Goal: Contribute content: Add original content to the website for others to see

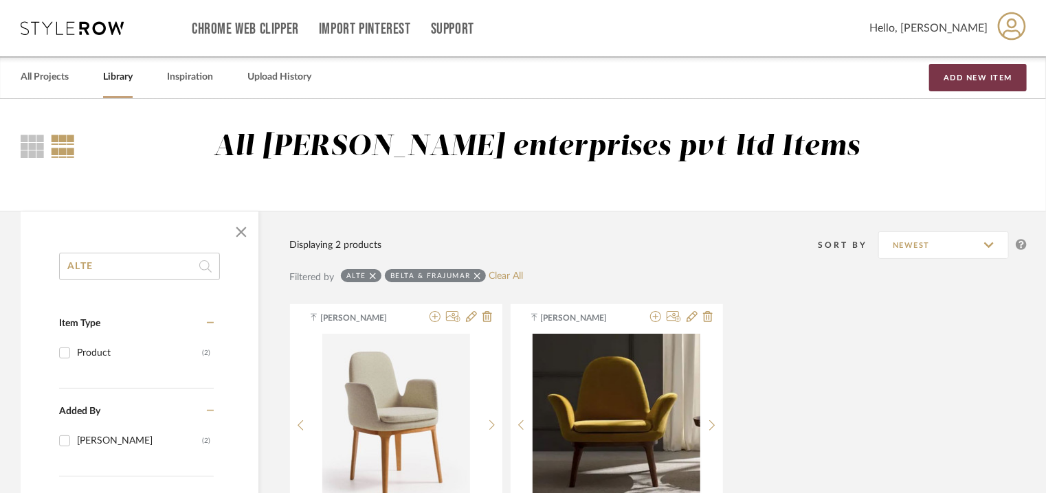
click at [956, 71] on button "Add New Item" at bounding box center [978, 77] width 98 height 27
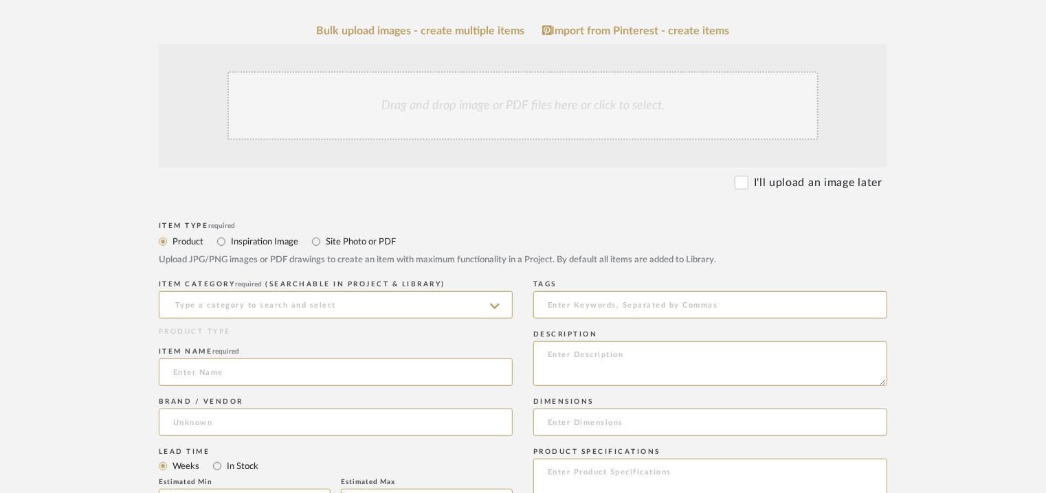
scroll to position [275, 0]
paste textarea "Type: Wardrobe - Auty Designer : Arbel Dimensions : W 400 x D 60 x H 260cm Mate…"
type textarea "Type: Wardrobe - Auty Designer : Arbel Dimensions : W 400 x D 60 x H 260cm Mate…"
click at [343, 307] on input at bounding box center [336, 304] width 354 height 27
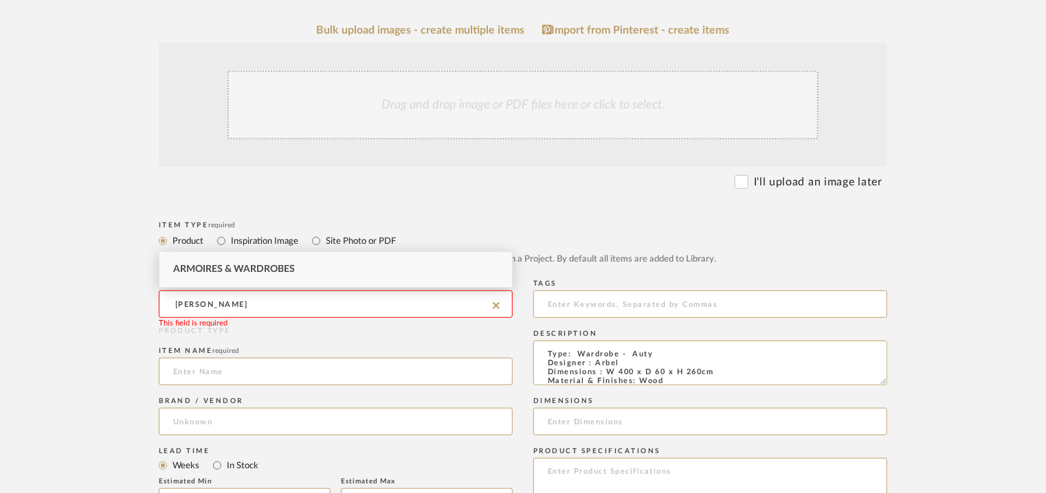
click at [268, 271] on span "Armoires & Wardrobes" at bounding box center [234, 270] width 122 height 10
type input "Armoires & Wardrobes"
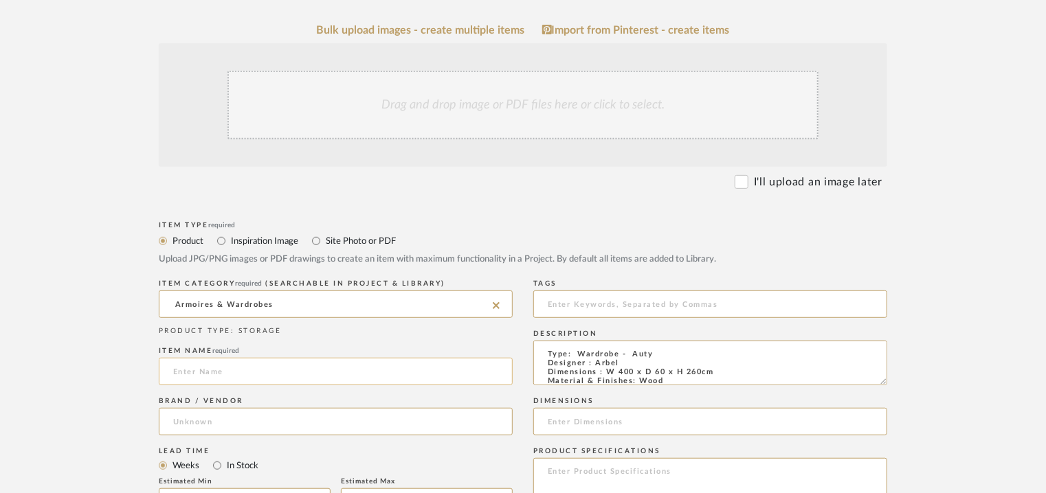
click at [207, 374] on input at bounding box center [336, 371] width 354 height 27
type input "AUTY WARDROBE"
click at [194, 418] on input at bounding box center [336, 421] width 354 height 27
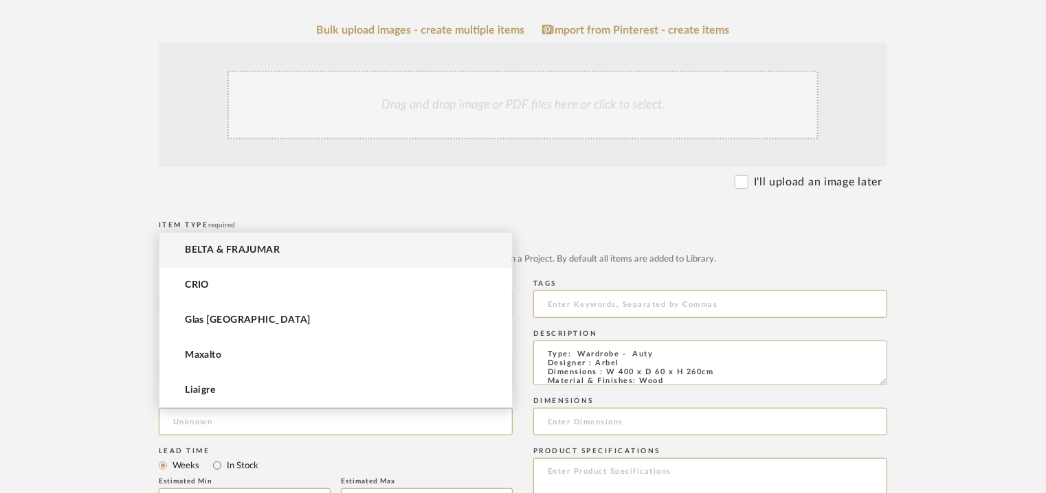
click at [266, 242] on mat-option "BELTA & FRAJUMAR" at bounding box center [335, 250] width 352 height 35
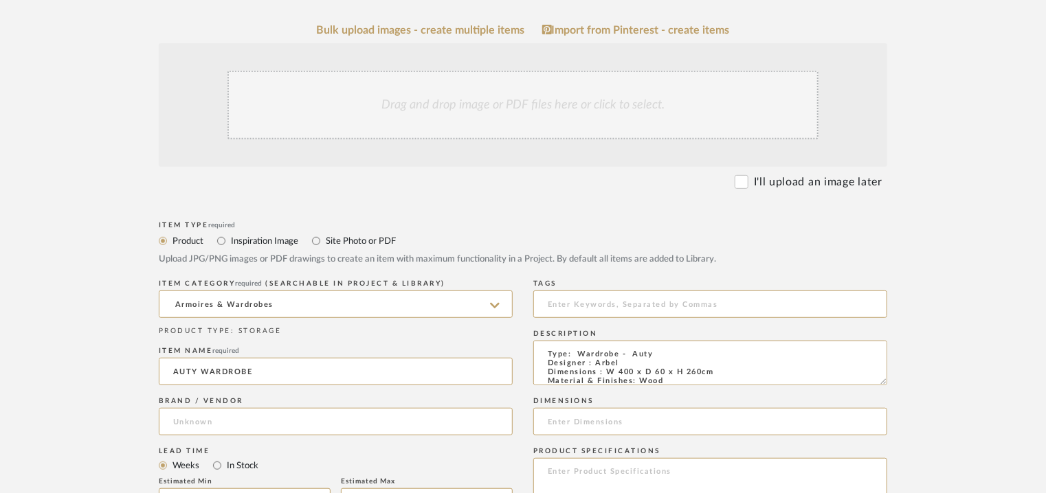
type input "BELTA & FRAJUMAR"
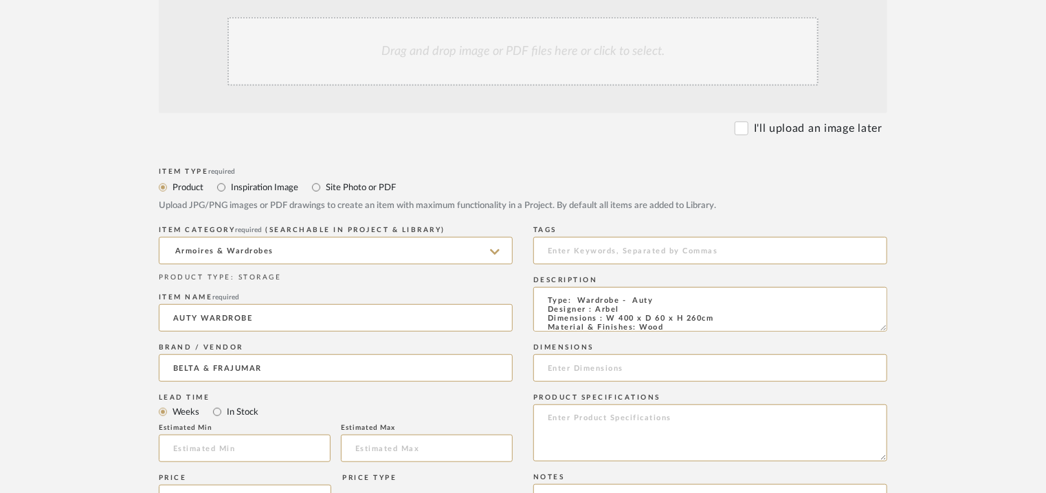
scroll to position [412, 0]
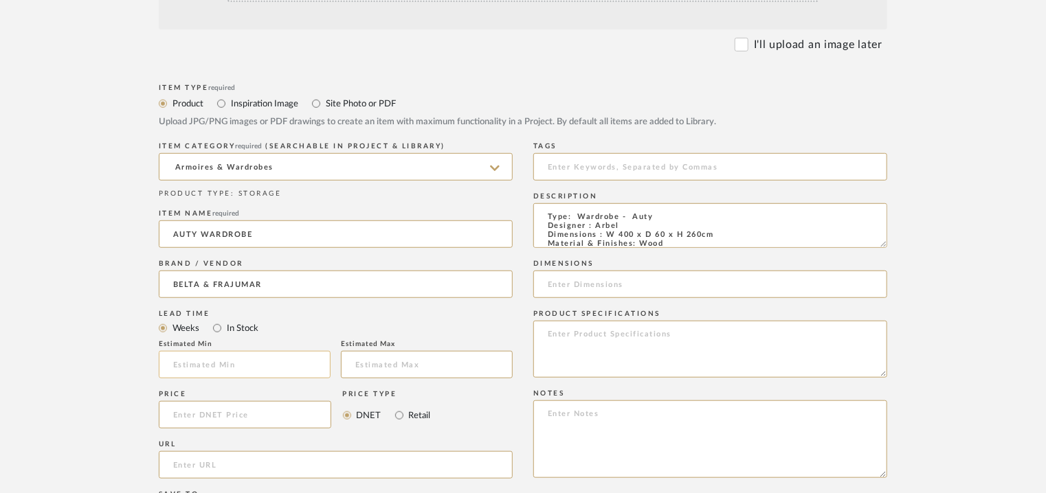
click at [192, 369] on input at bounding box center [245, 364] width 172 height 27
type input "7"
click at [195, 464] on input "url" at bounding box center [336, 464] width 354 height 27
paste input "[URL][DOMAIN_NAME]"
type input "[URL][DOMAIN_NAME]"
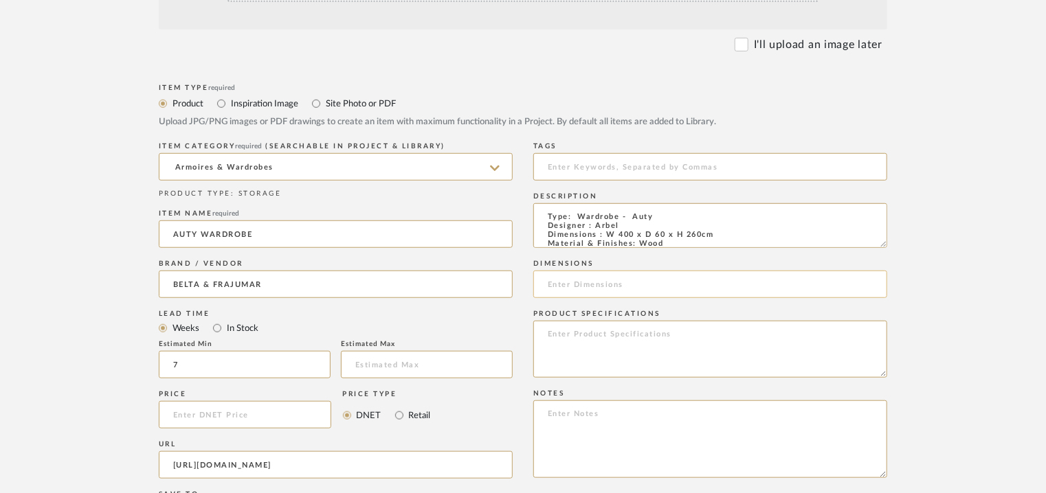
click at [585, 284] on input at bounding box center [710, 284] width 354 height 27
type input "w"
type input "W 400 x D 60 x H260cm"
paste textarea "Price: Na Lead time: 45days. MOQ : Our products for Contract projects are manuf…"
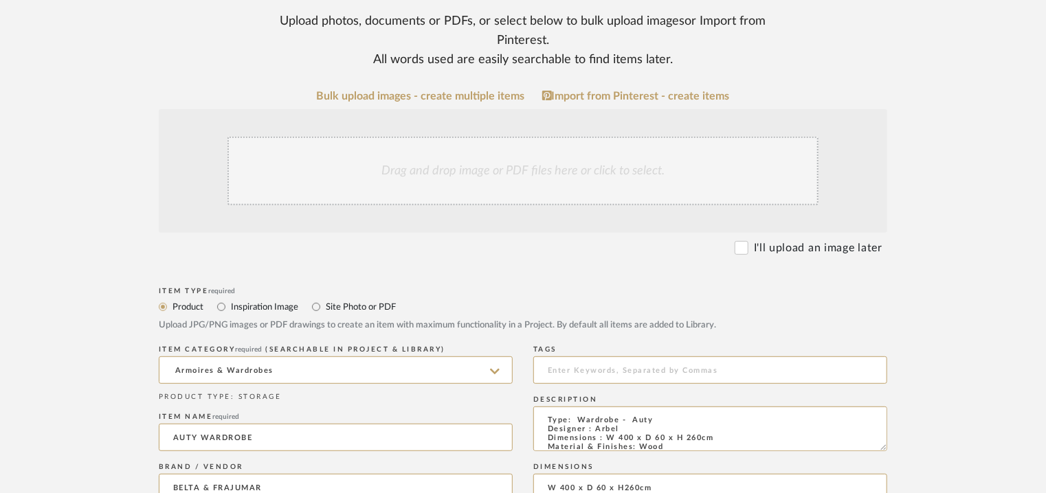
scroll to position [206, 0]
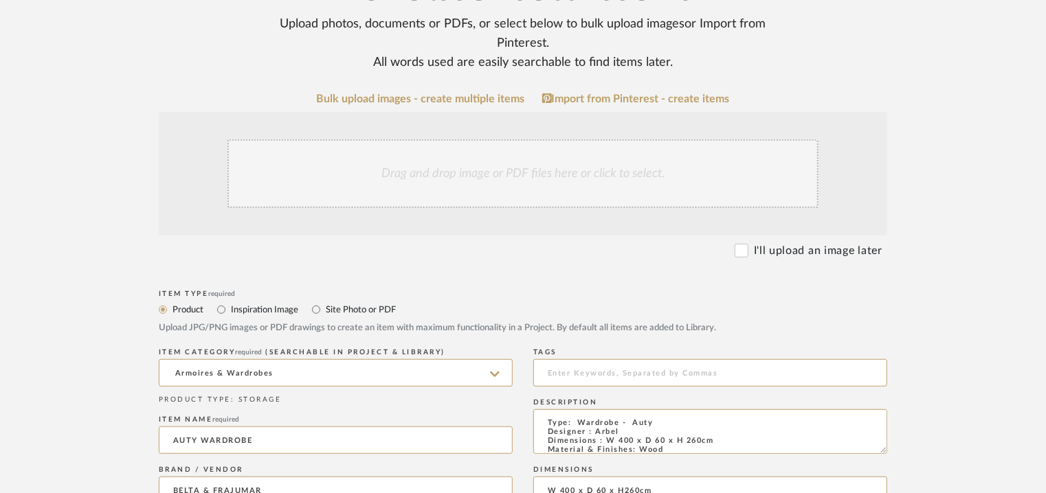
type textarea "Price: Na Lead time: 45days. MOQ : Our products for Contract projects are manuf…"
click at [543, 160] on div "Drag and drop image or PDF files here or click to select." at bounding box center [522, 173] width 591 height 69
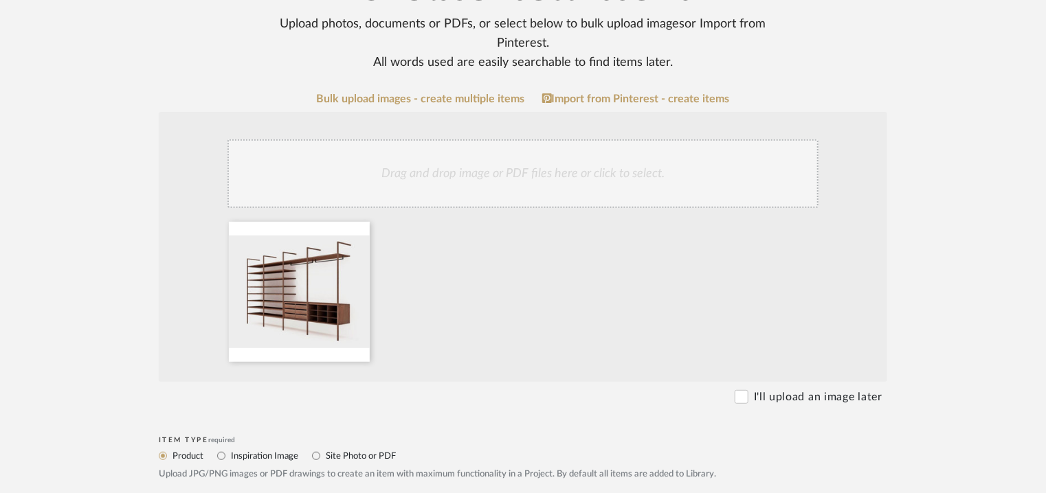
click at [574, 190] on div "Drag and drop image or PDF files here or click to select." at bounding box center [522, 173] width 591 height 69
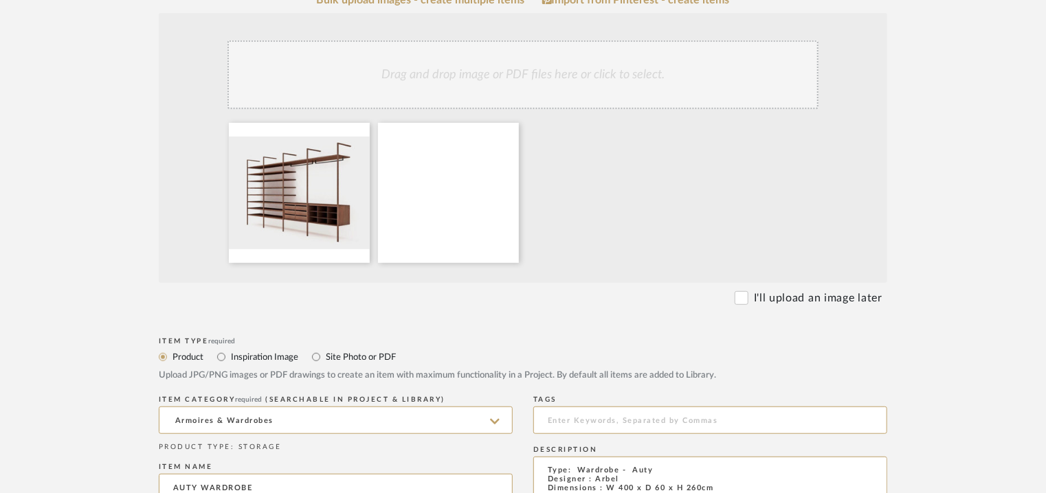
scroll to position [481, 0]
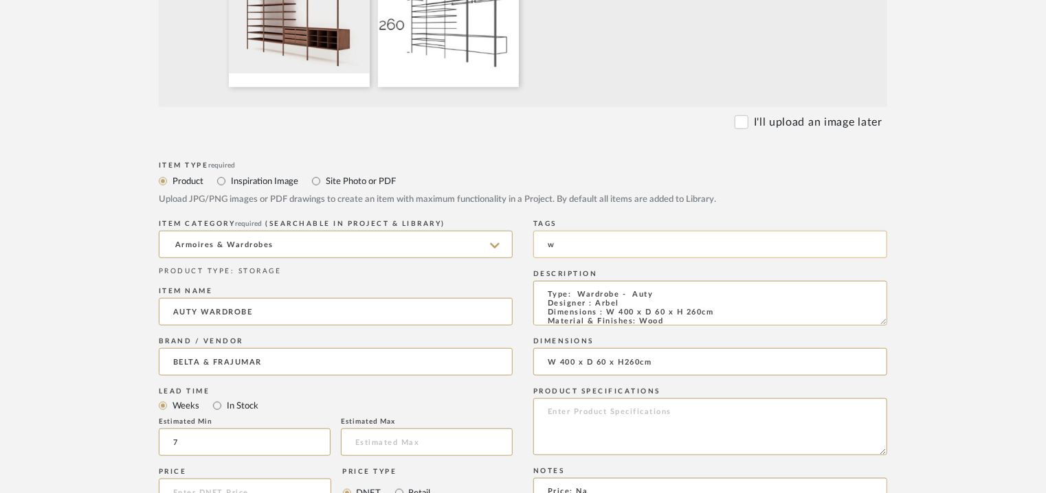
click at [618, 246] on input "w" at bounding box center [710, 244] width 354 height 27
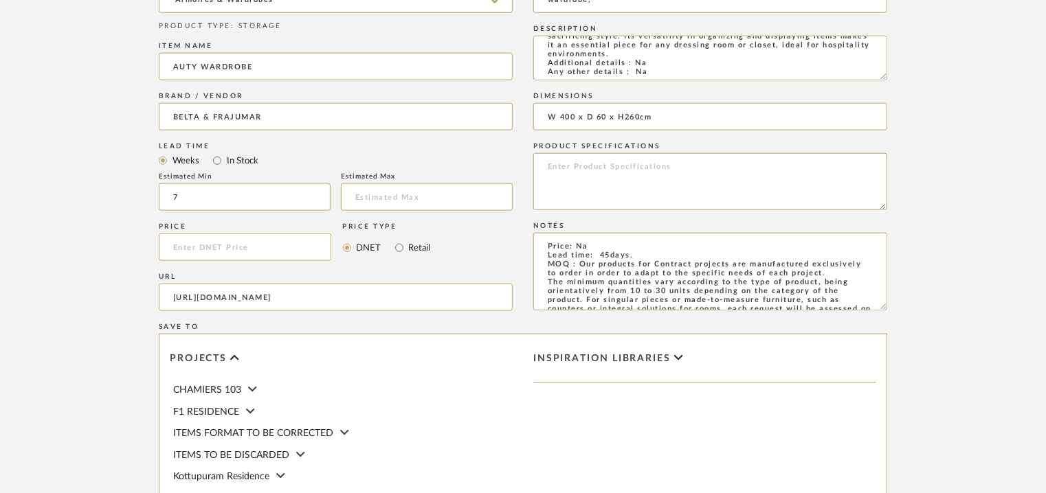
scroll to position [943, 0]
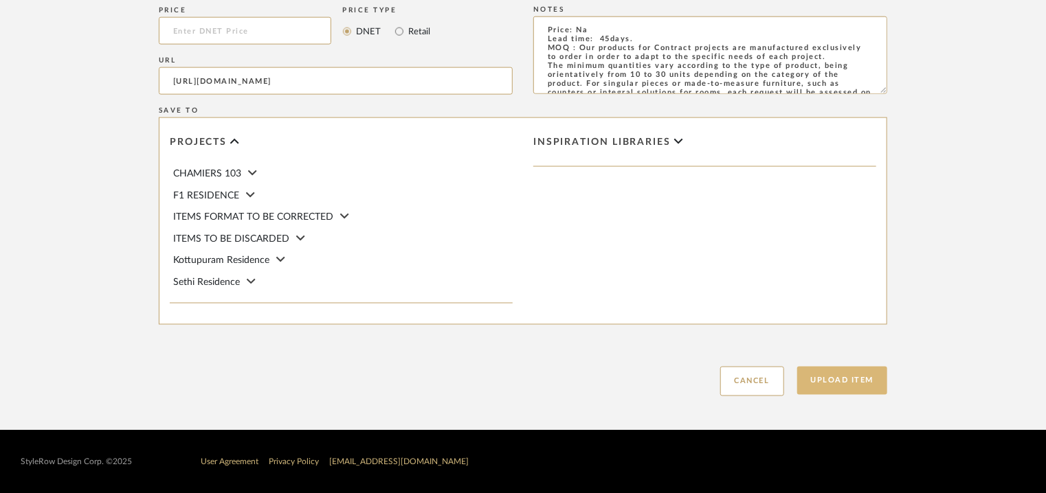
type input "wardrobe,"
click at [857, 374] on button "Upload Item" at bounding box center [842, 381] width 91 height 28
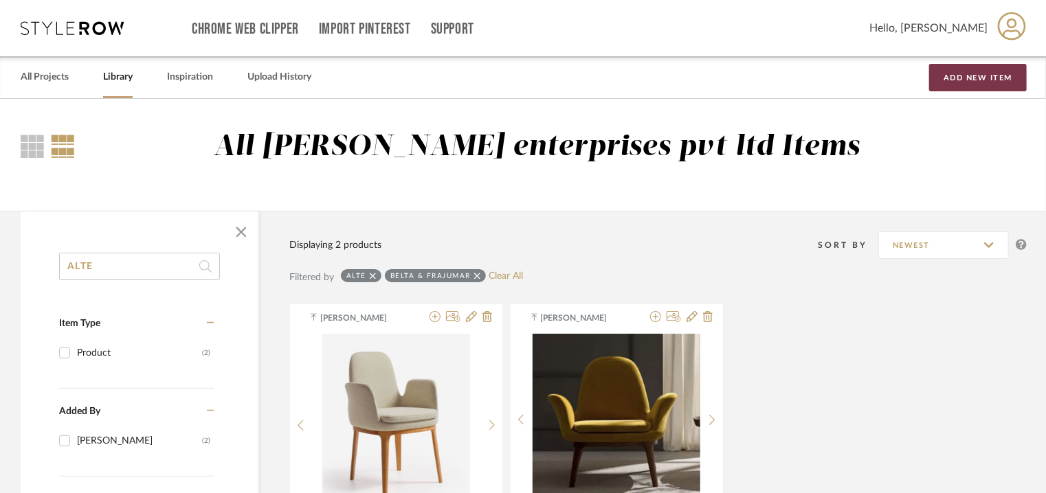
click at [967, 78] on button "Add New Item" at bounding box center [978, 77] width 98 height 27
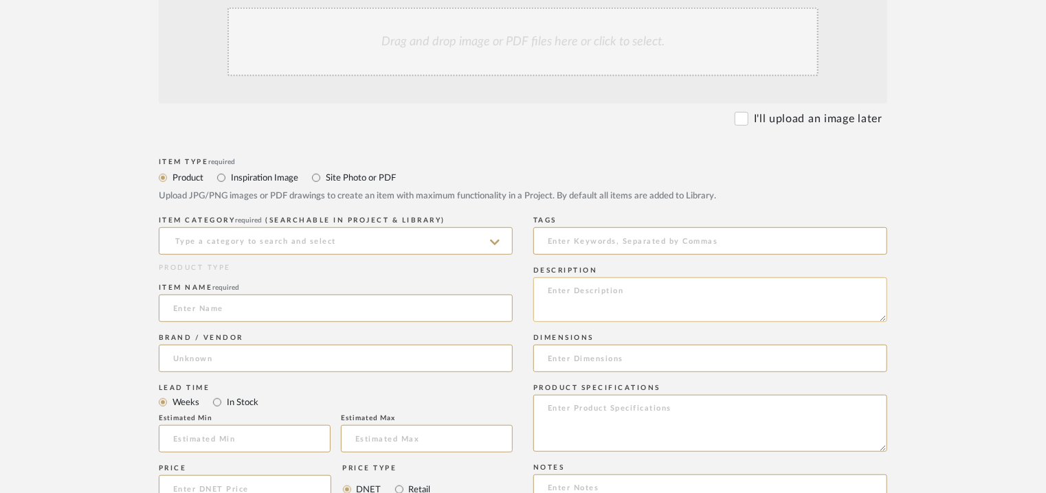
scroll to position [344, 0]
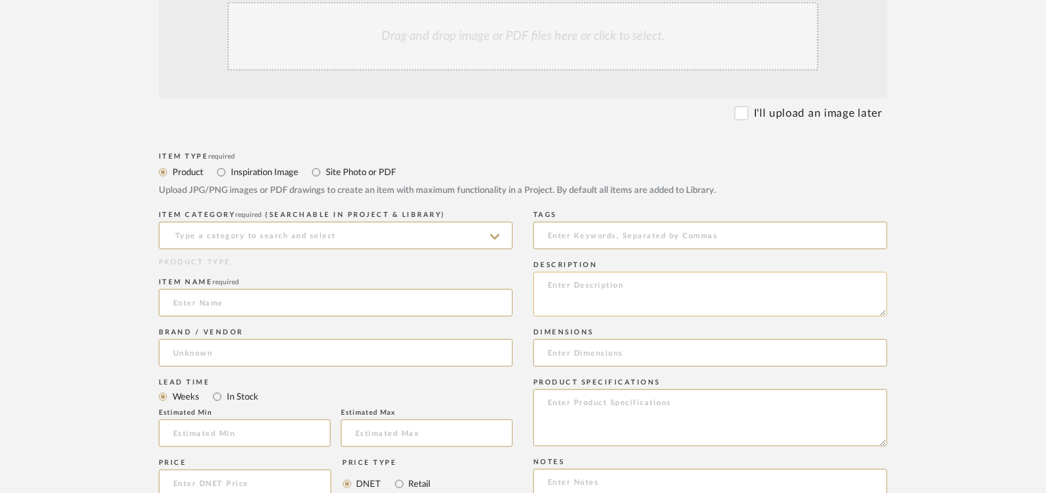
paste textarea "Type: Wardrobe - Hier Designer : Arbel Dimensions : W 220 x D 60 x H 200cm Mate…"
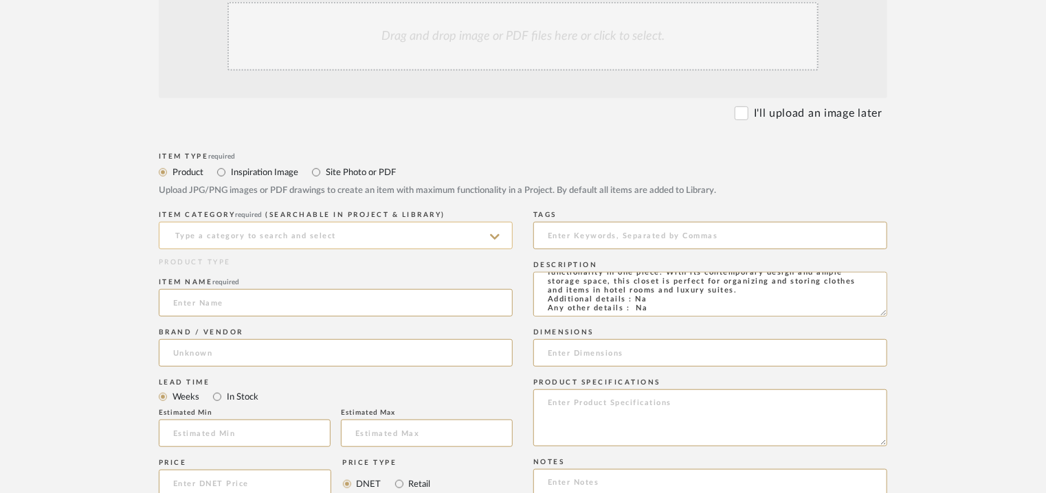
type textarea "Type: Wardrobe - Hier Designer : Arbel Dimensions : W 220 x D 60 x H 200cm Mate…"
click at [289, 229] on input at bounding box center [336, 235] width 354 height 27
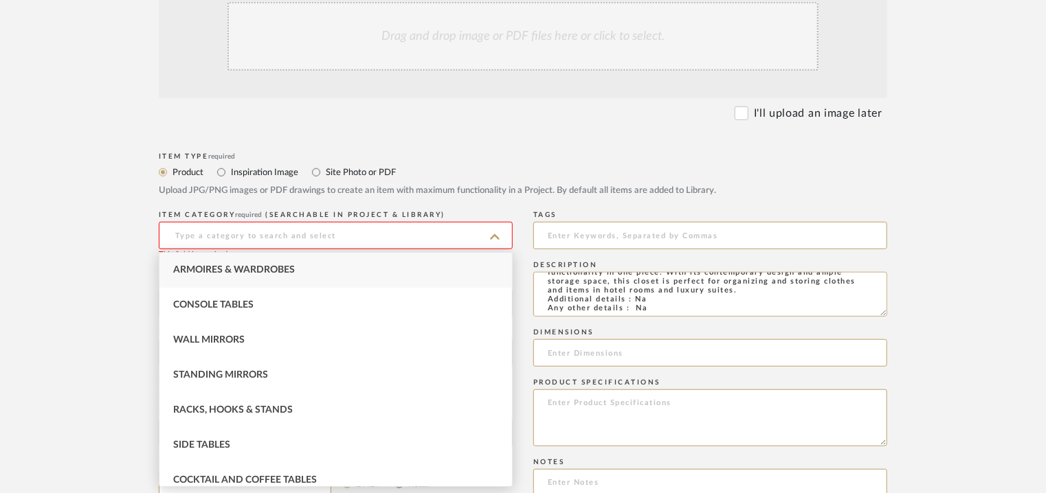
click at [243, 260] on div "Armoires & Wardrobes" at bounding box center [335, 270] width 352 height 35
type input "Armoires & Wardrobes"
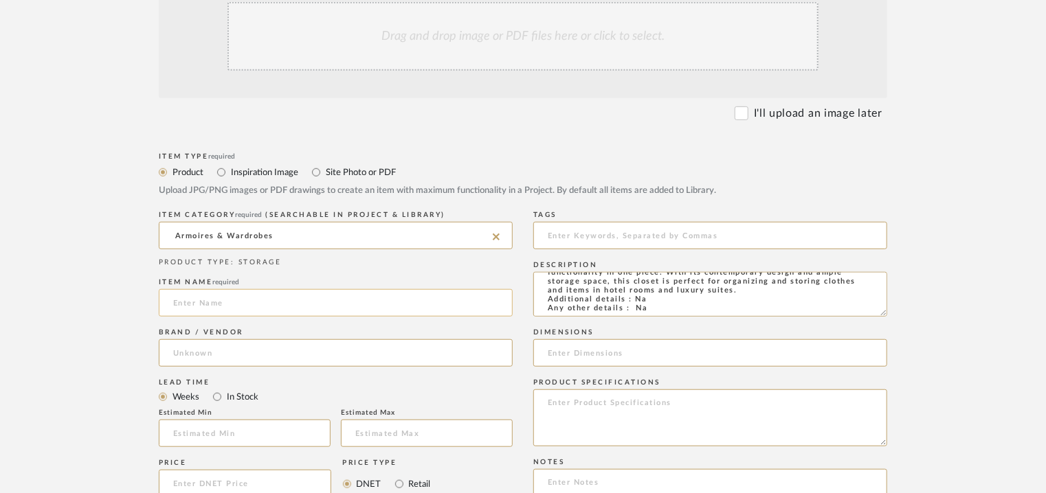
click at [227, 300] on input at bounding box center [336, 302] width 354 height 27
type input "HIER WARDROBE"
click at [210, 345] on input at bounding box center [336, 352] width 354 height 27
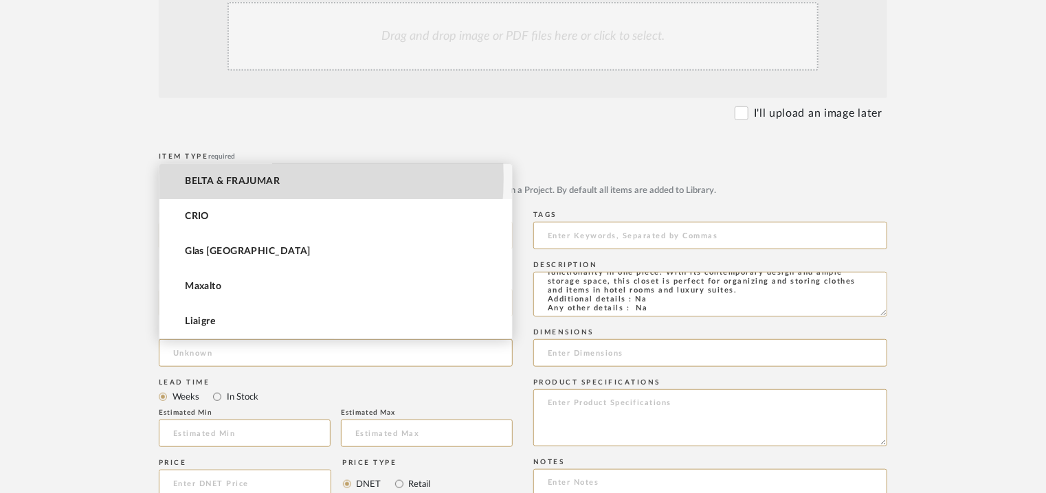
click at [213, 177] on span "BELTA & FRAJUMAR" at bounding box center [232, 182] width 95 height 12
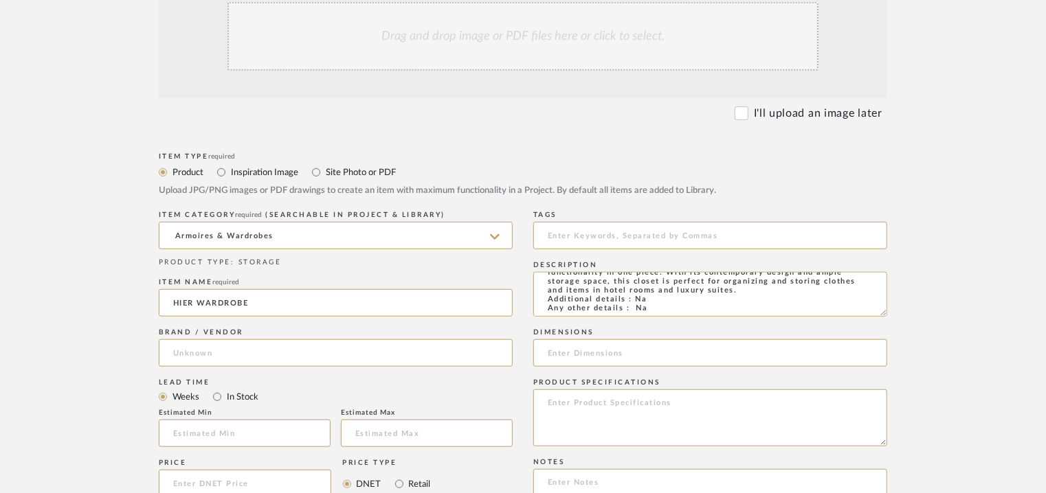
type input "BELTA & FRAJUMAR"
click at [184, 438] on input at bounding box center [245, 433] width 172 height 27
type input "7"
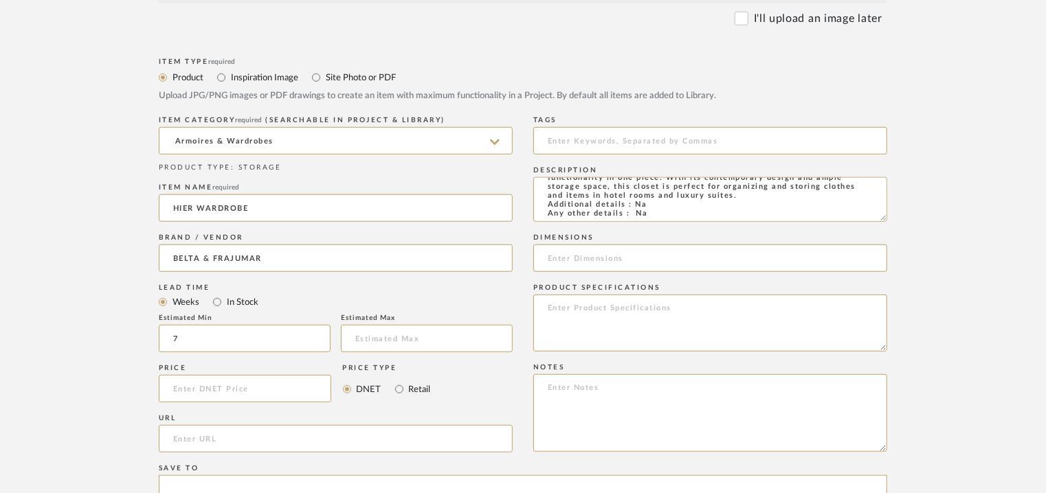
scroll to position [618, 0]
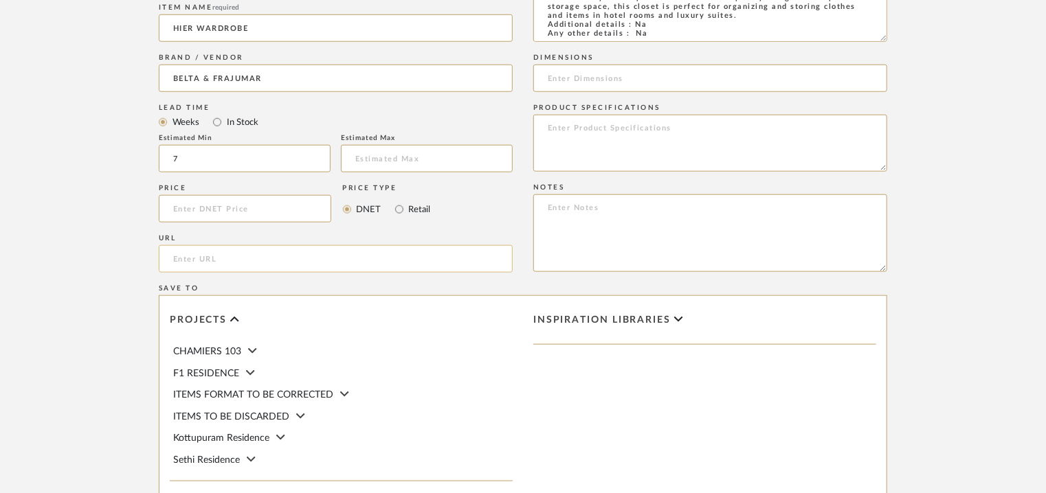
click at [243, 255] on input "url" at bounding box center [336, 258] width 354 height 27
paste input "[URL][DOMAIN_NAME]"
type input "[URL][DOMAIN_NAME]"
drag, startPoint x: 718, startPoint y: 30, endPoint x: 606, endPoint y: 29, distance: 112.0
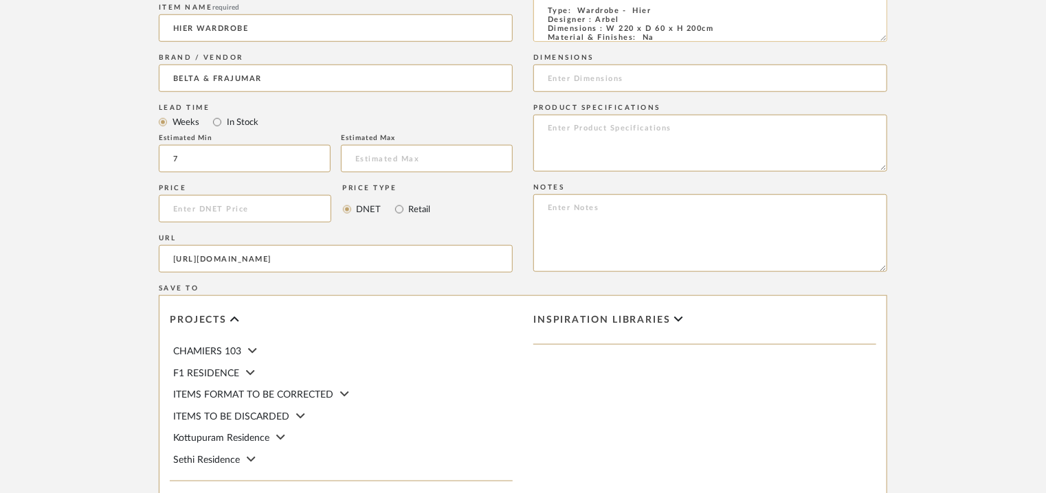
click at [606, 29] on textarea "Type: Wardrobe - Hier Designer : Arbel Dimensions : W 220 x D 60 x H 200cm Mate…" at bounding box center [710, 19] width 354 height 45
paste input "W 220 x D 60 x H 200cm"
type input "W 220 x D 60 x H 200cm"
click at [734, 218] on textarea at bounding box center [710, 233] width 354 height 78
paste textarea "Price: Na Lead time: 45days. MOQ : Our products for Contract projects are manuf…"
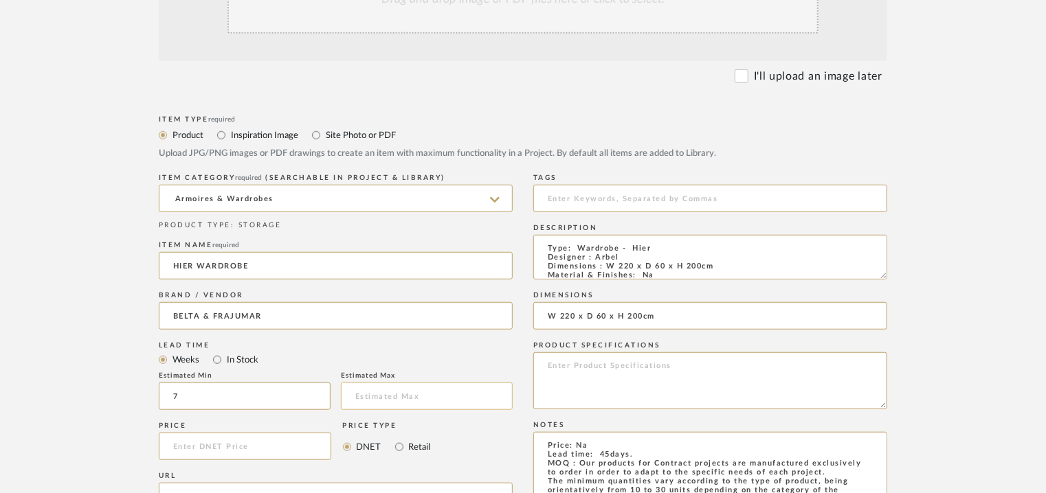
scroll to position [206, 0]
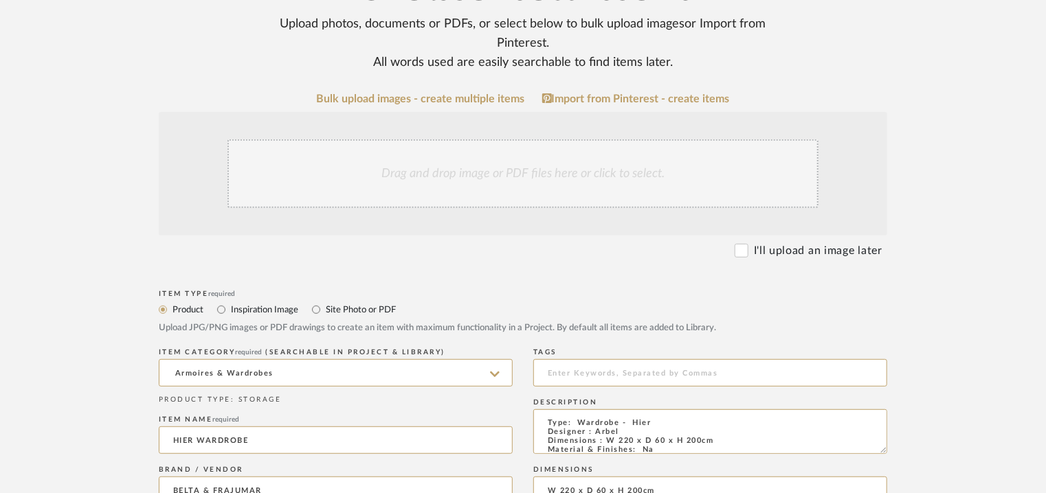
type textarea "Price: Na Lead time: 45days. MOQ : Our products for Contract projects are manuf…"
click at [477, 165] on div "Drag and drop image or PDF files here or click to select." at bounding box center [522, 173] width 591 height 69
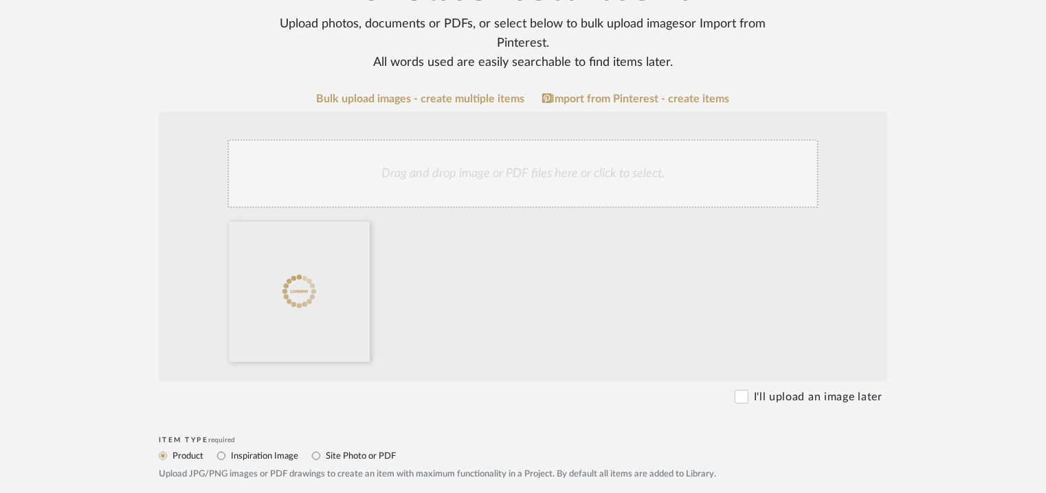
click at [581, 177] on div "Drag and drop image or PDF files here or click to select." at bounding box center [522, 173] width 591 height 69
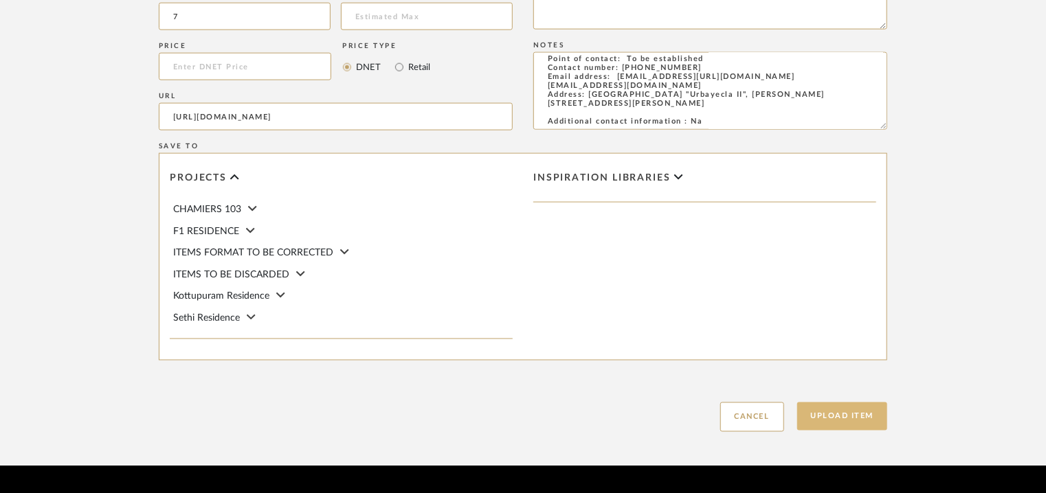
scroll to position [943, 0]
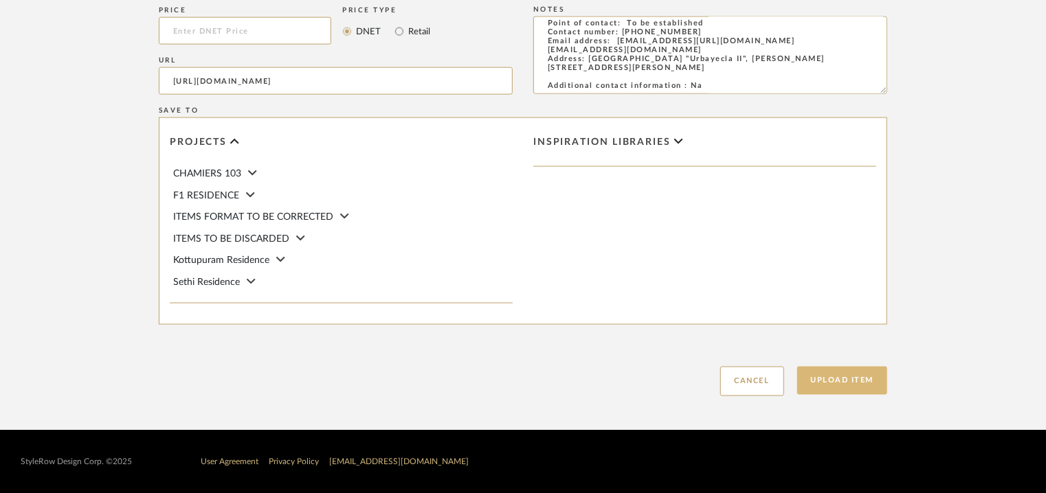
click at [849, 379] on button "Upload Item" at bounding box center [842, 381] width 91 height 28
